Goal: Navigation & Orientation: Find specific page/section

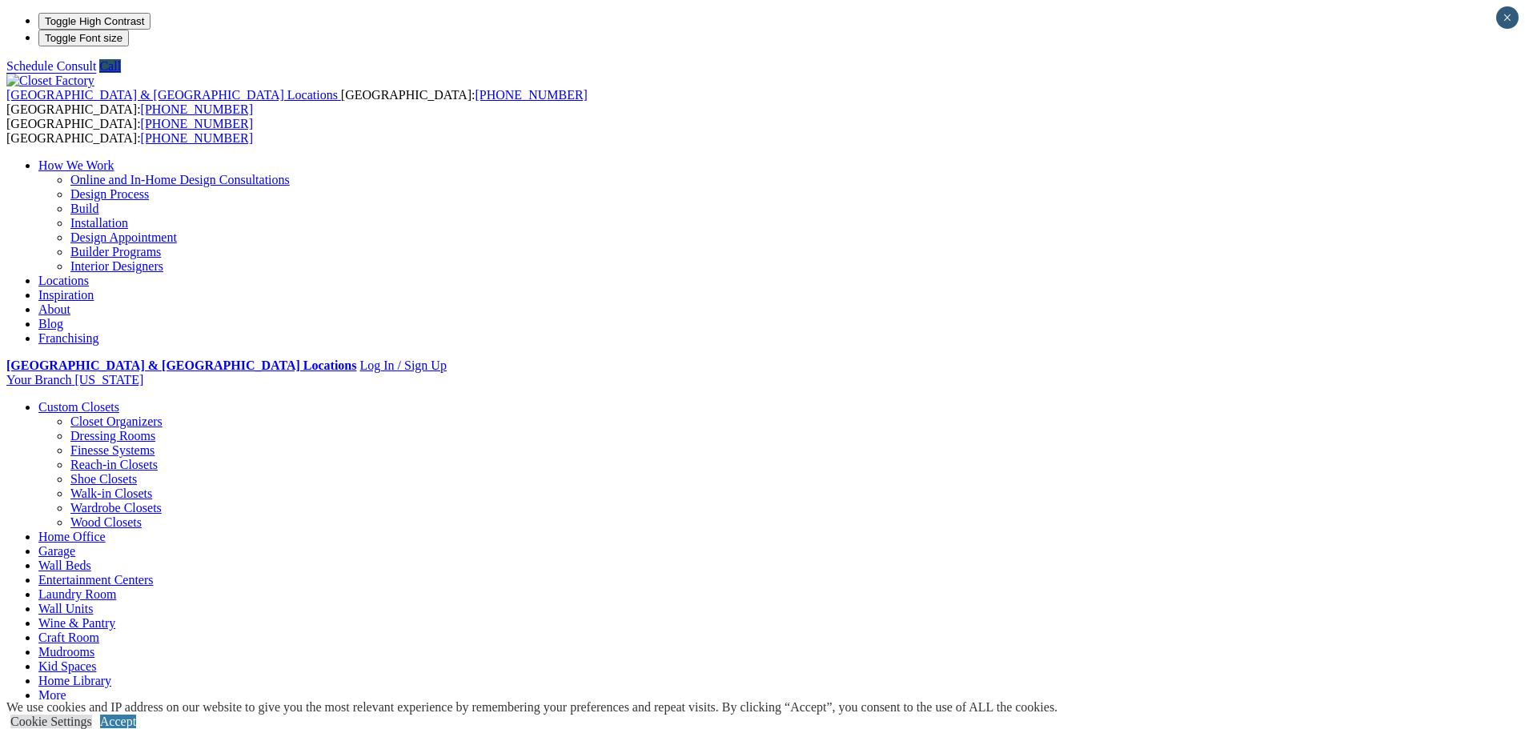
click at [290, 173] on link "Online and In-Home Design Consultations" at bounding box center [179, 180] width 219 height 14
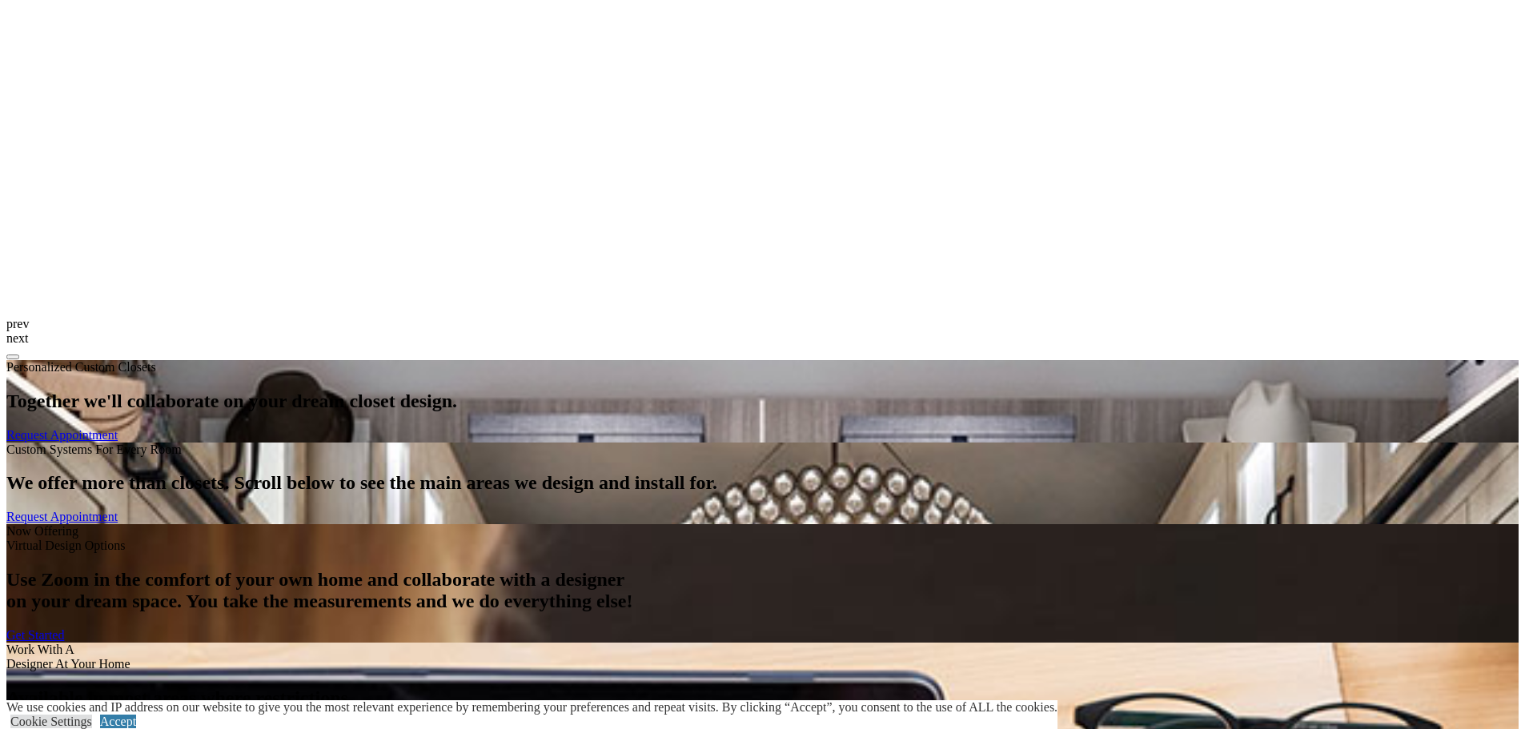
scroll to position [2241, 0]
